Goal: Book appointment/travel/reservation

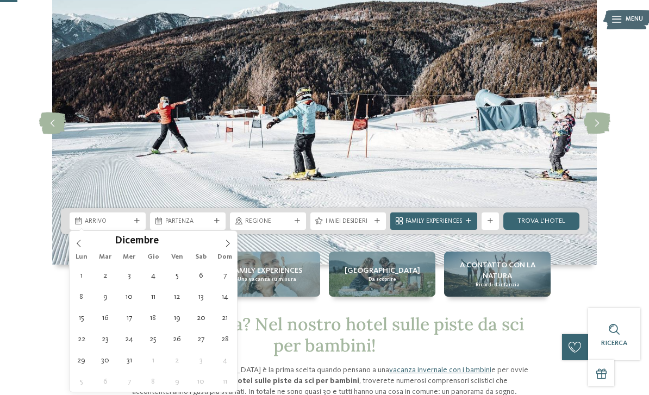
click at [231, 244] on icon at bounding box center [228, 244] width 8 height 8
type input "****"
type div "[DATE]"
type input "****"
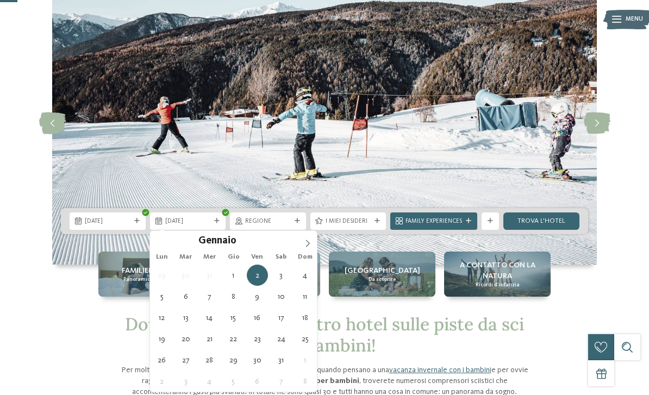
click at [221, 221] on div at bounding box center [217, 221] width 9 height 5
type div "[DATE]"
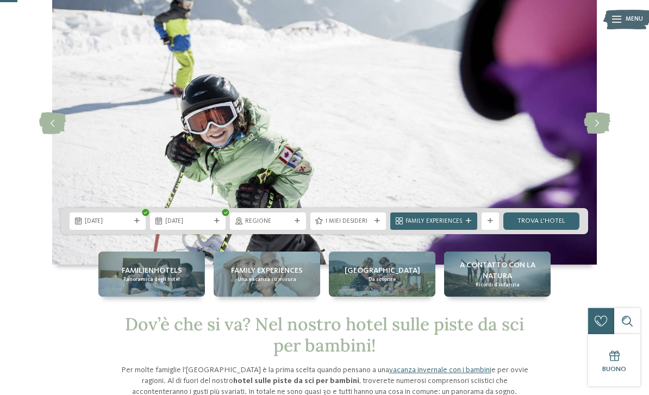
click at [301, 222] on div at bounding box center [297, 221] width 9 height 5
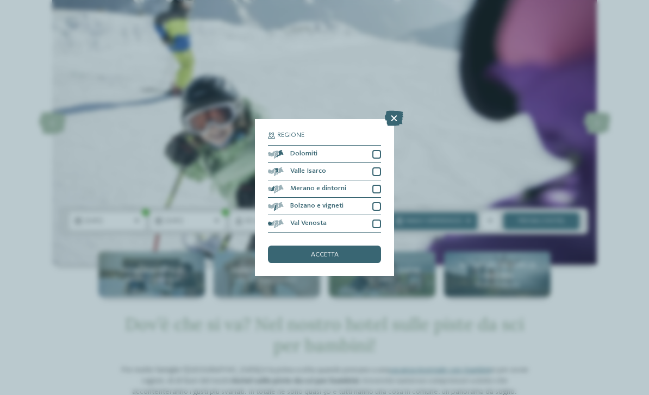
click at [338, 252] on span "accetta" at bounding box center [325, 255] width 28 height 7
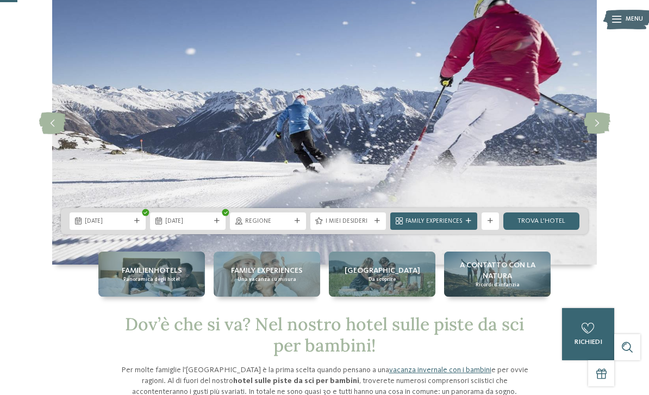
click at [375, 224] on icon at bounding box center [377, 221] width 5 height 5
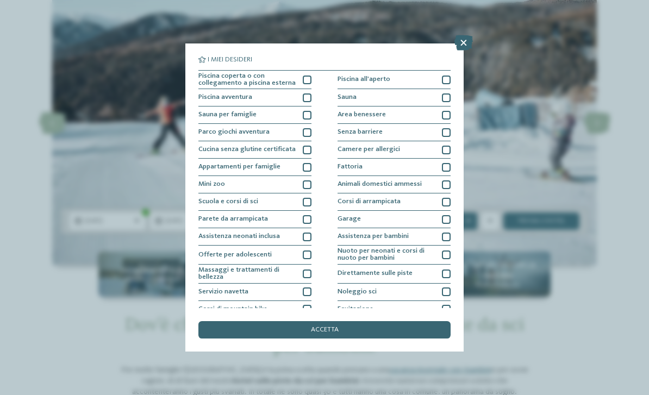
click at [463, 43] on icon at bounding box center [464, 42] width 18 height 15
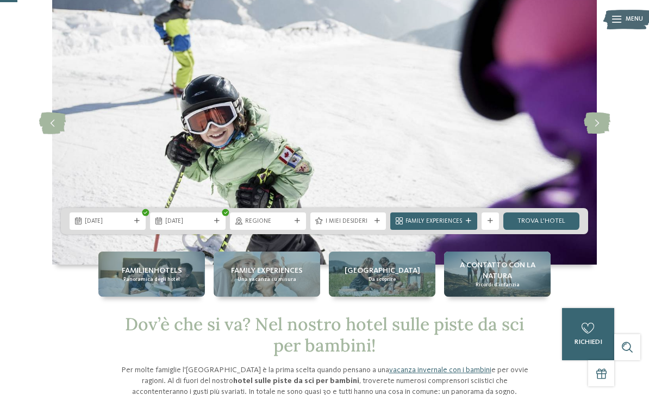
click at [554, 218] on link "trova l’hotel" at bounding box center [542, 221] width 76 height 17
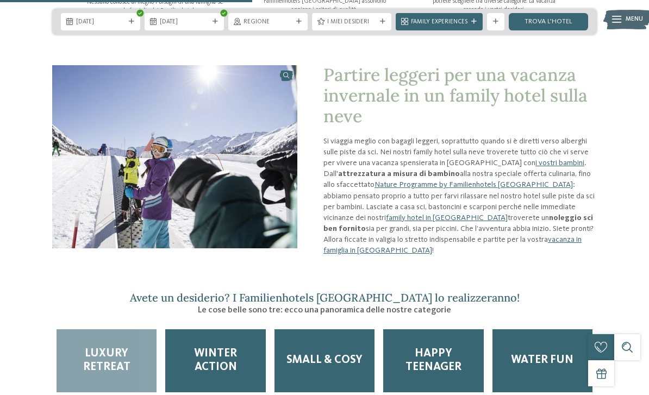
scroll to position [894, 0]
